Goal: Obtain resource: Download file/media

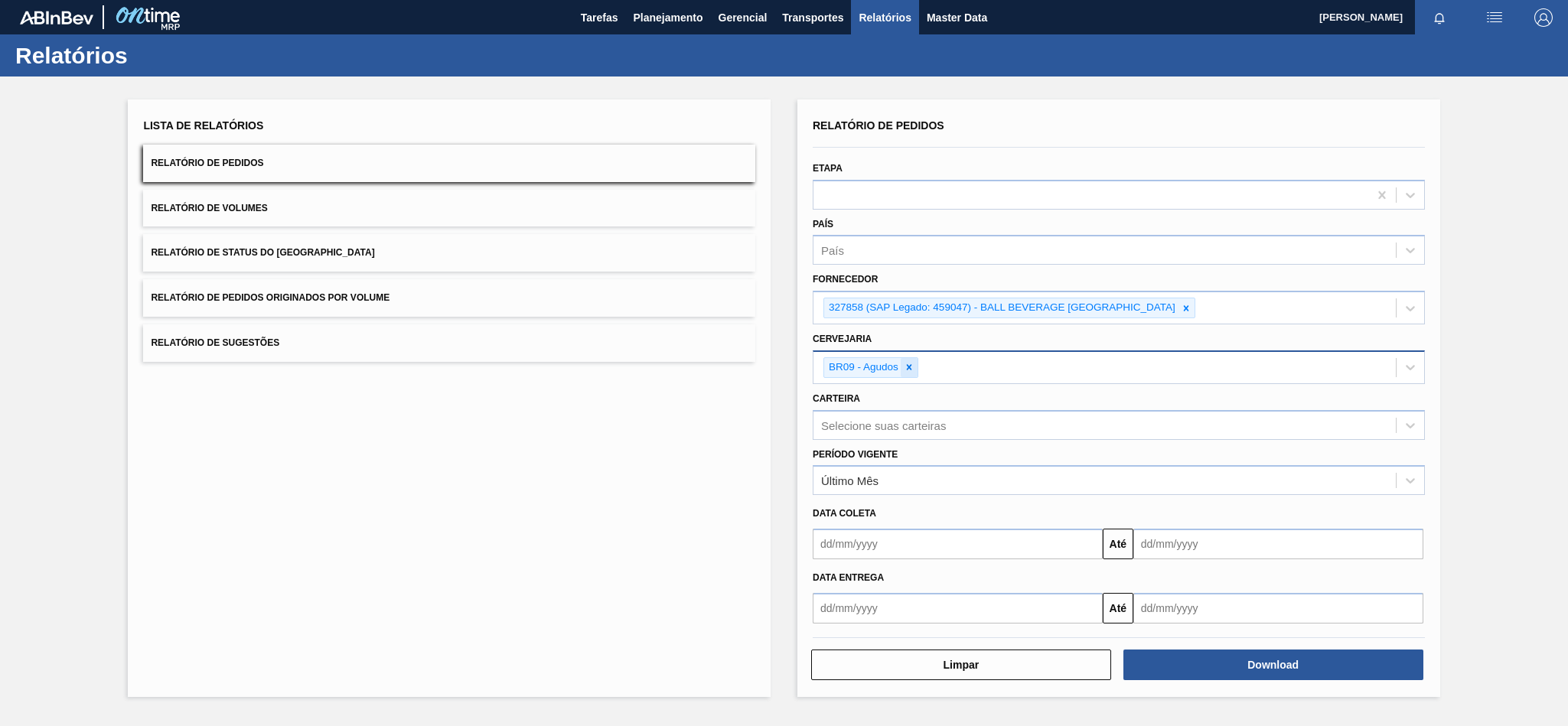
drag, startPoint x: 0, startPoint y: 0, endPoint x: 913, endPoint y: 366, distance: 983.6
click at [913, 366] on icon at bounding box center [909, 367] width 10 height 10
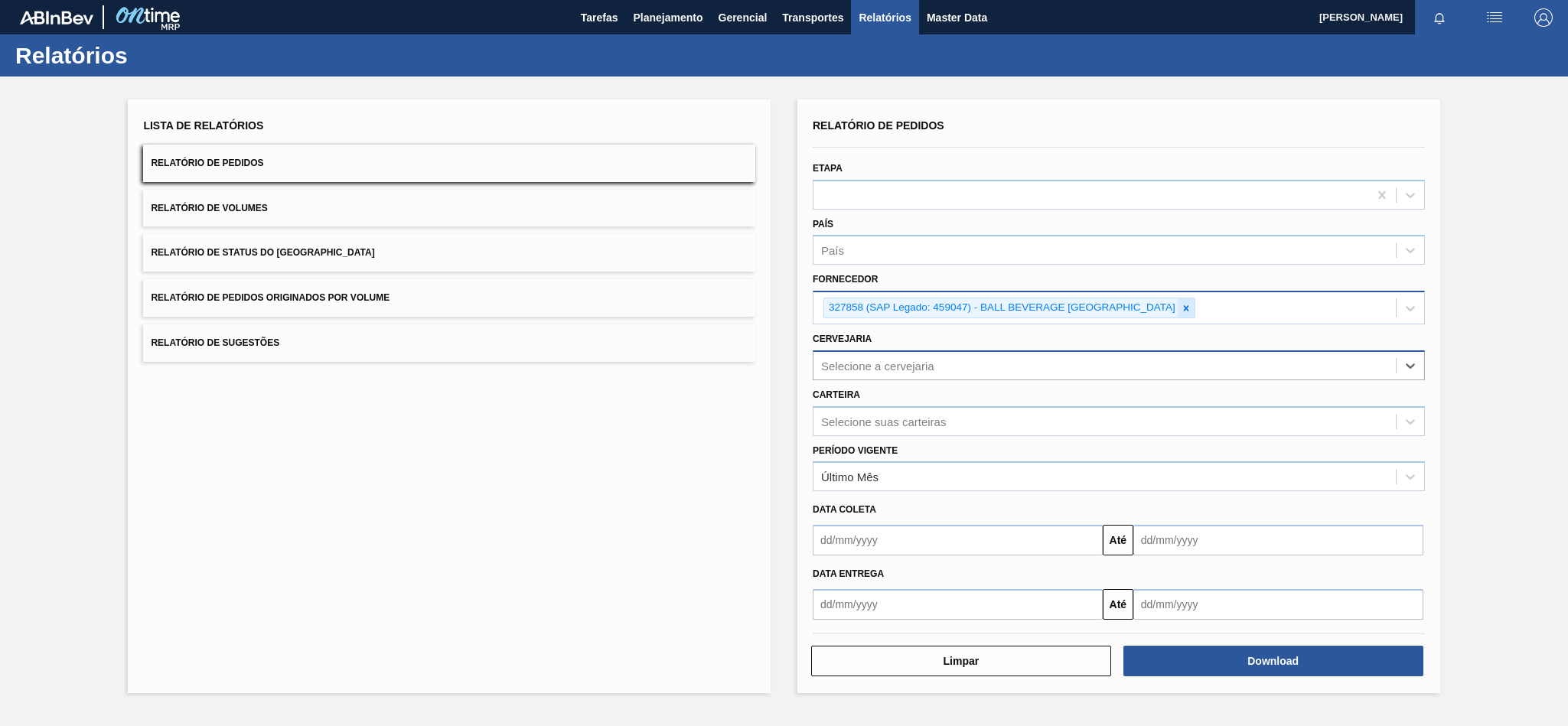
click at [1187, 306] on icon at bounding box center [1186, 308] width 10 height 10
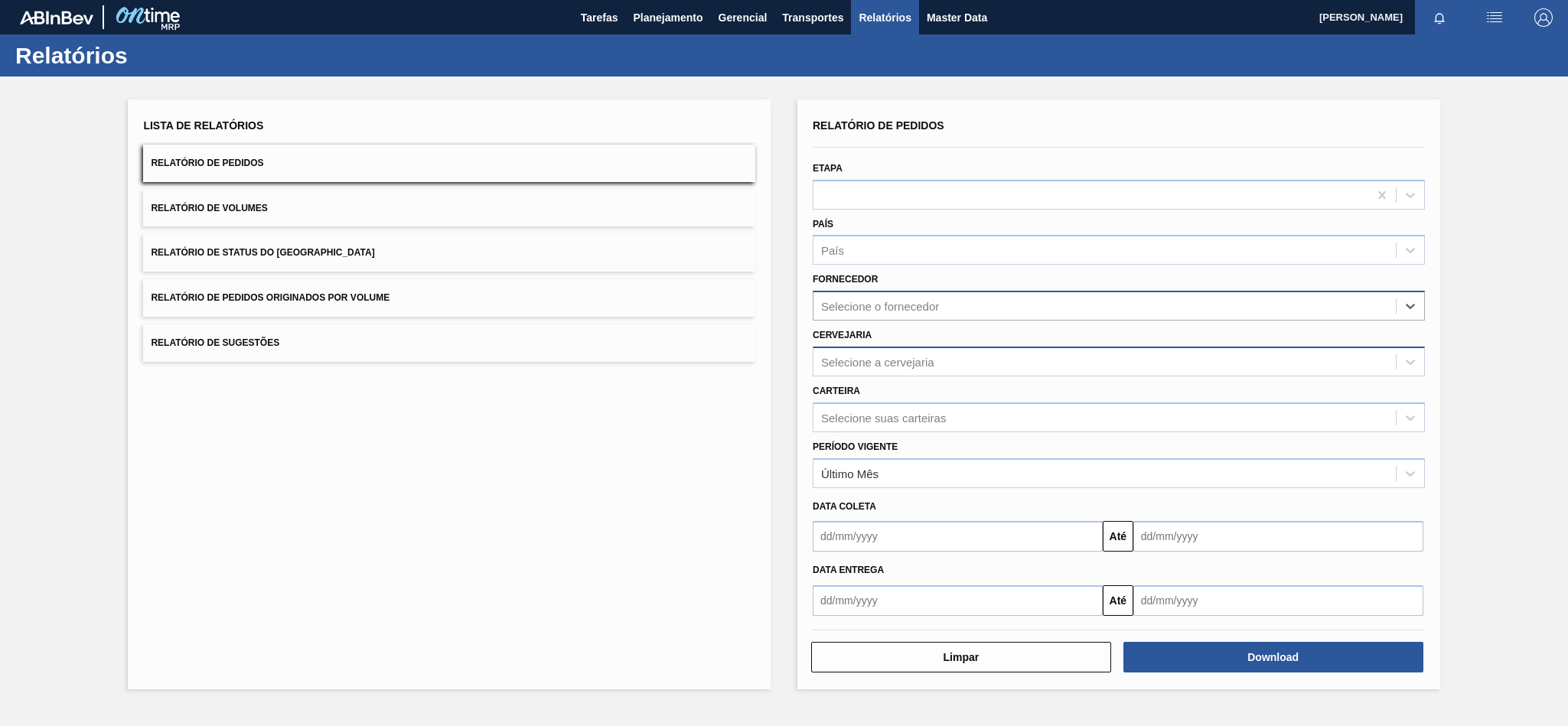
click at [1020, 303] on div "Selecione o fornecedor" at bounding box center [1104, 306] width 582 height 22
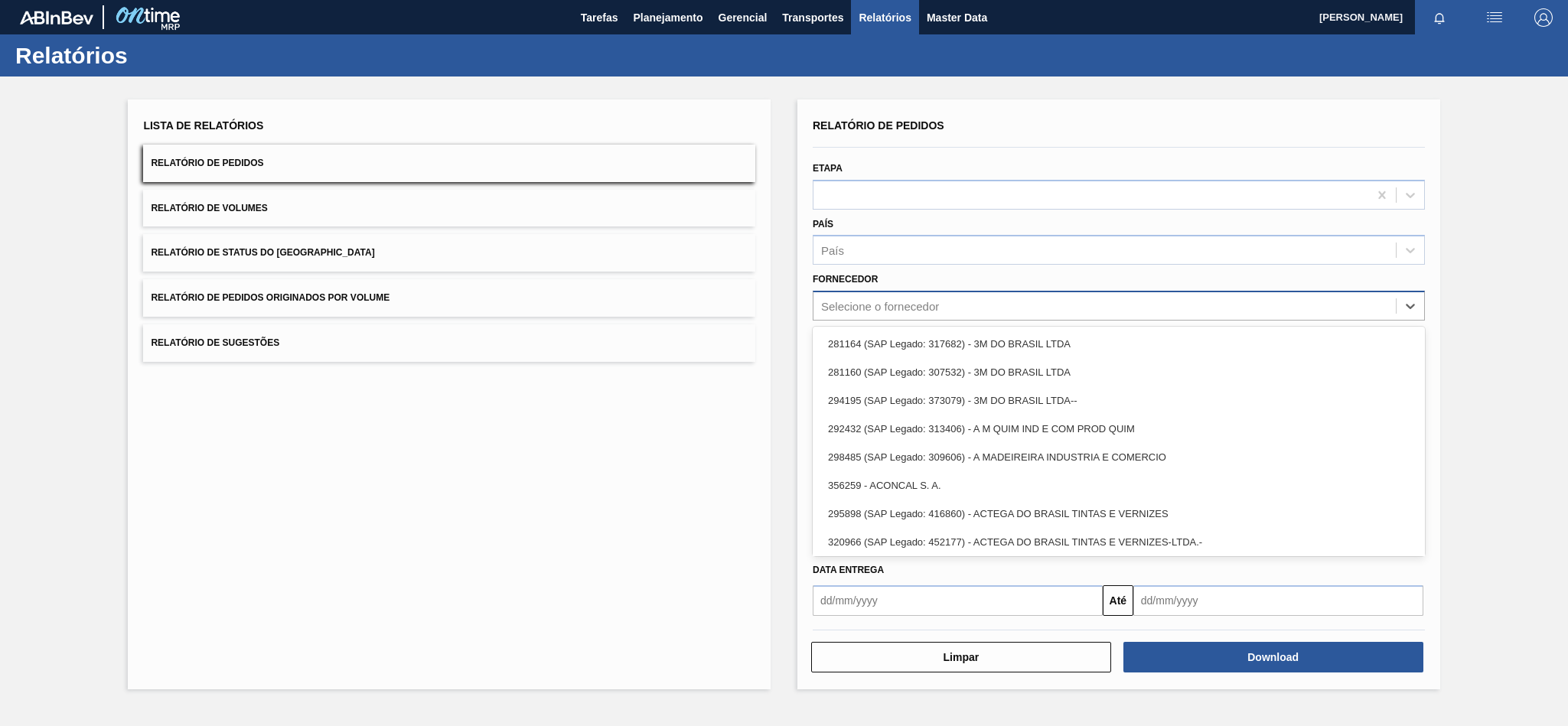
paste input "295201"
type input "295201"
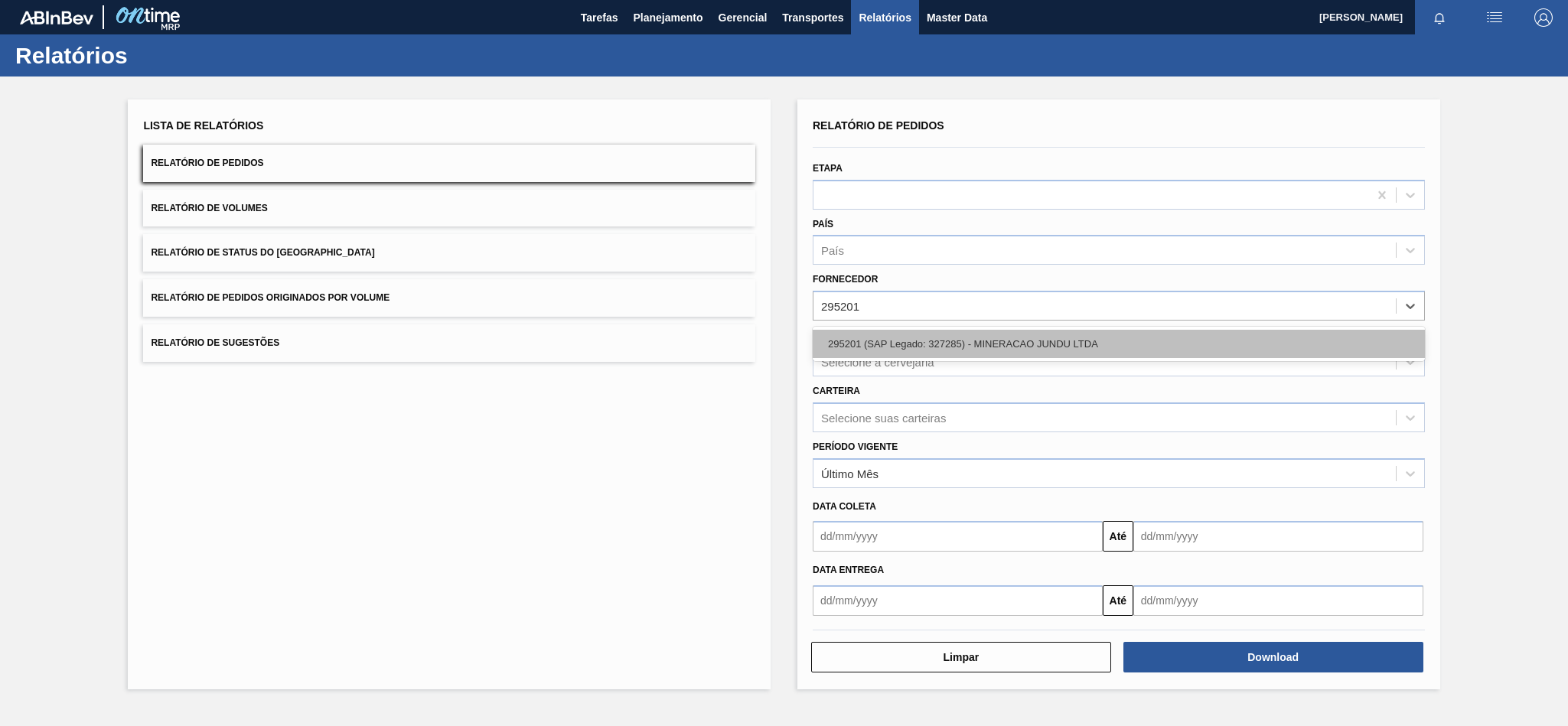
click at [909, 339] on div "295201 (SAP Legado: 327285) - MINERACAO JUNDU LTDA" at bounding box center [1118, 344] width 612 height 29
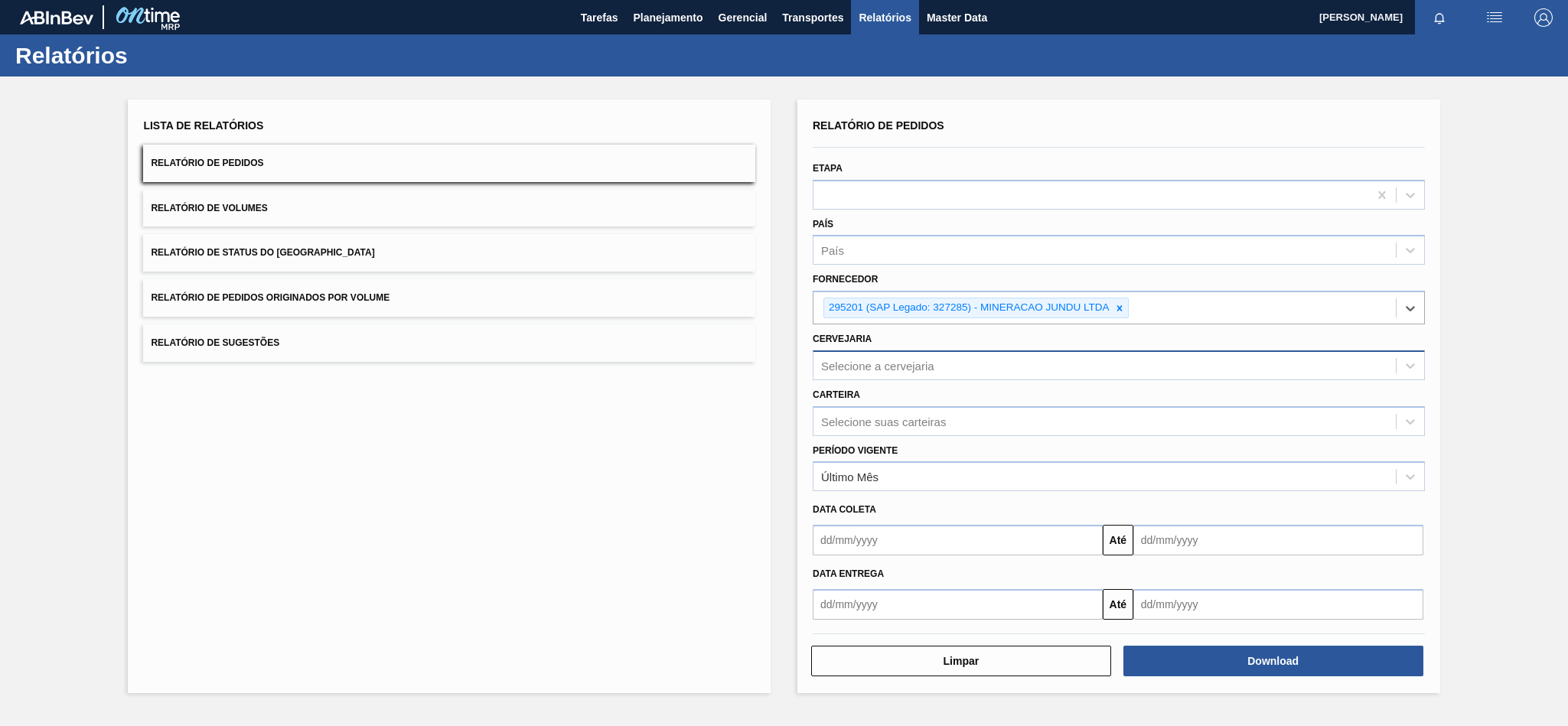
click at [912, 367] on div "Selecione a cervejaria" at bounding box center [878, 365] width 113 height 13
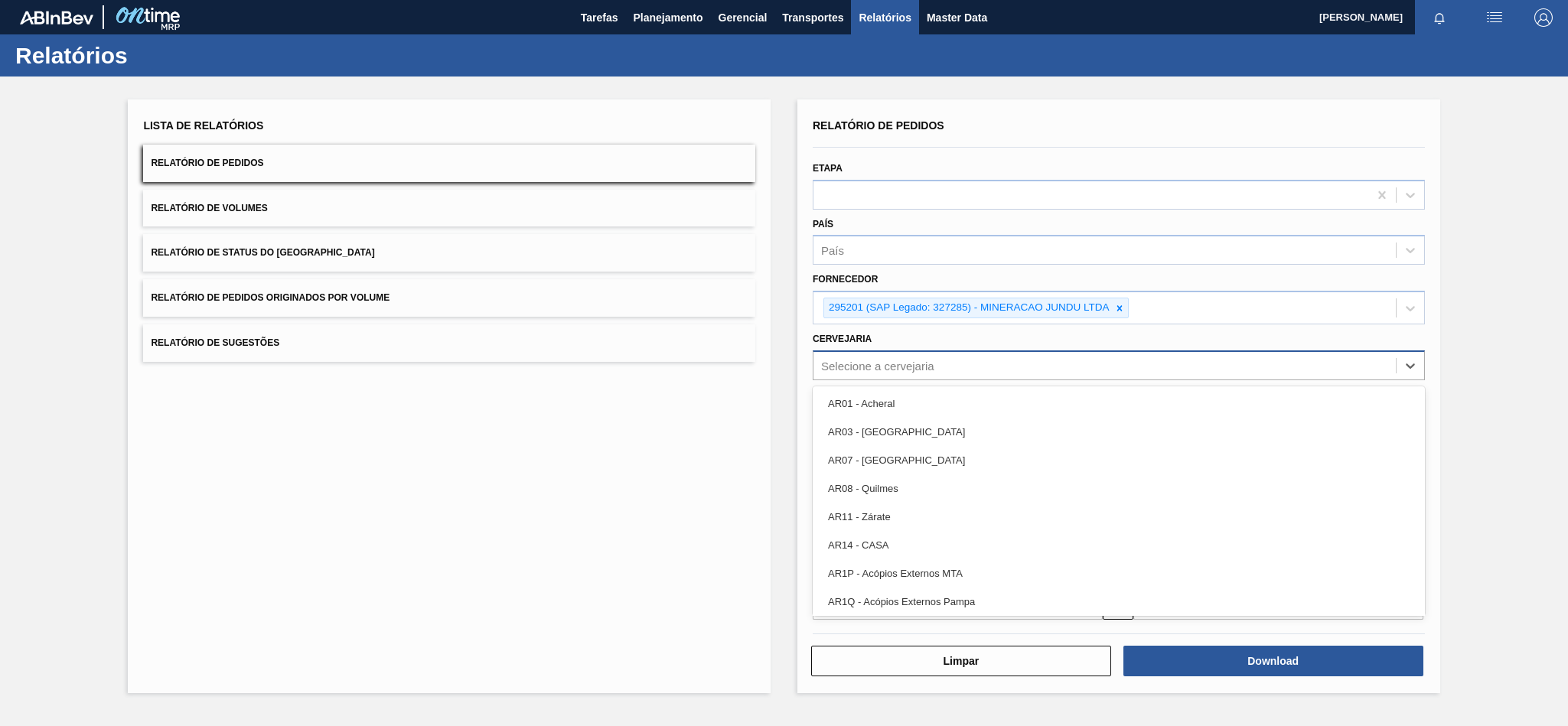
paste input "BR16"
type input "BR16"
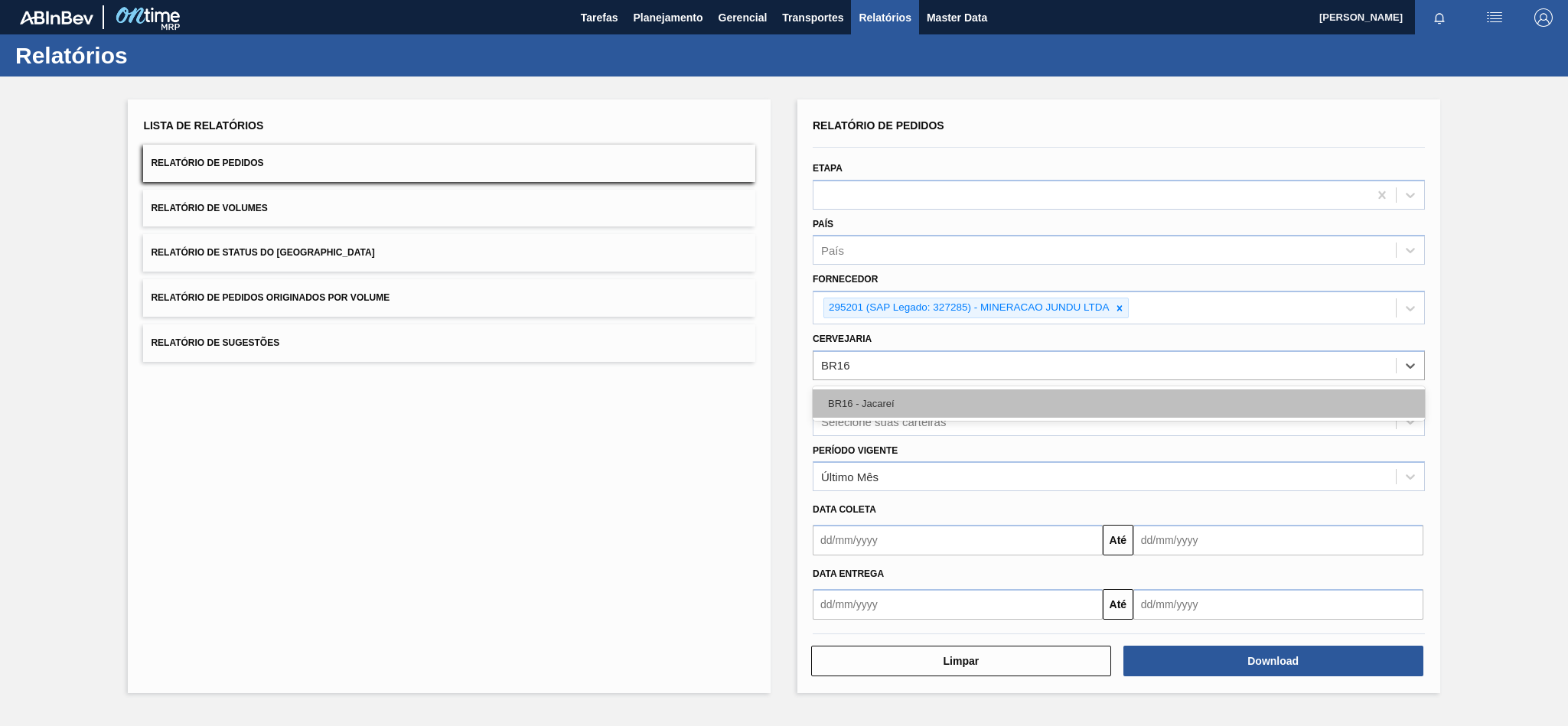
click at [868, 394] on div "BR16 - Jacareí" at bounding box center [1118, 403] width 612 height 29
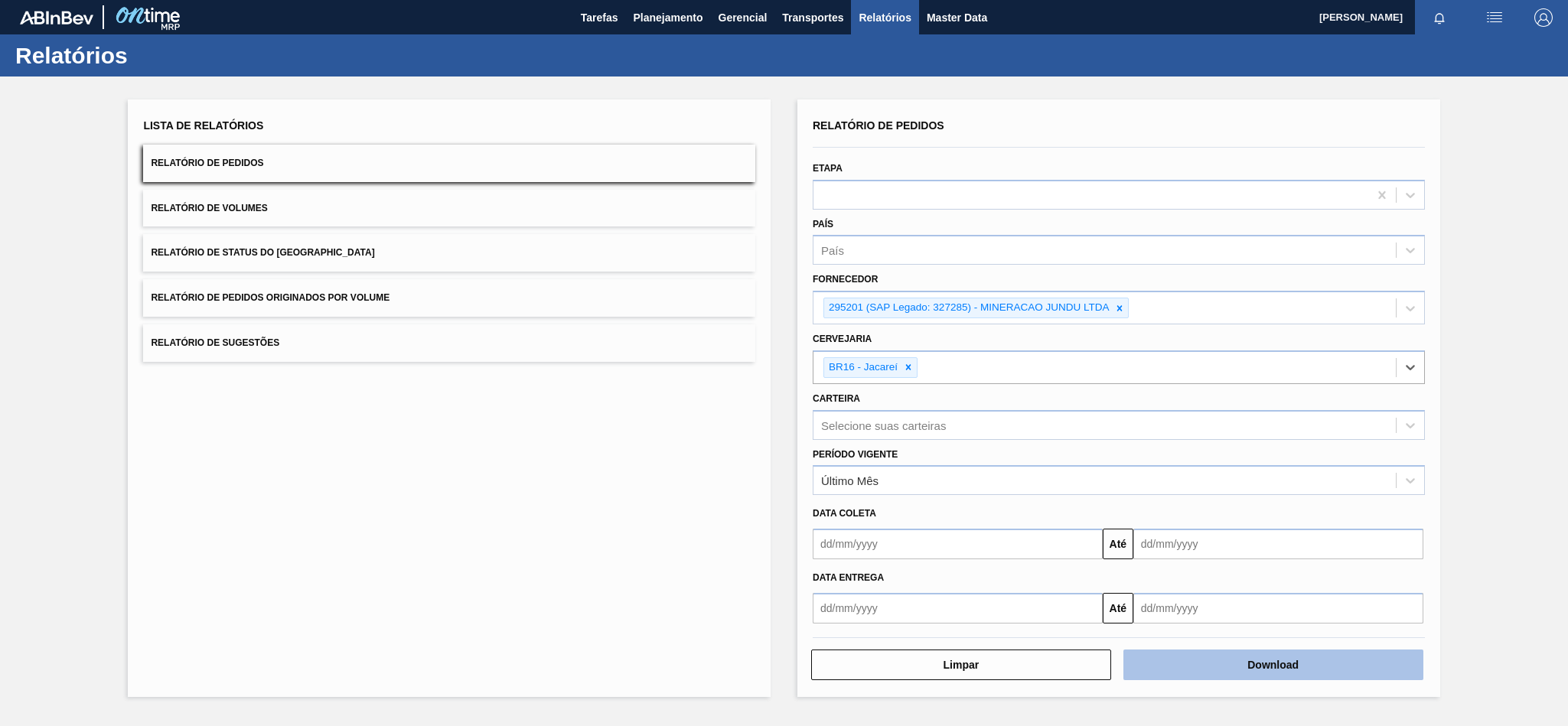
click at [1215, 669] on button "Download" at bounding box center [1273, 664] width 299 height 30
